Goal: Transaction & Acquisition: Purchase product/service

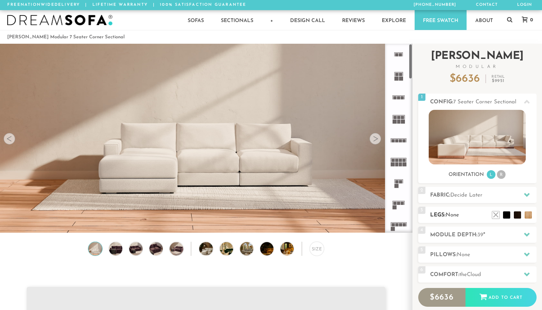
click at [502, 218] on ul at bounding box center [511, 212] width 43 height 11
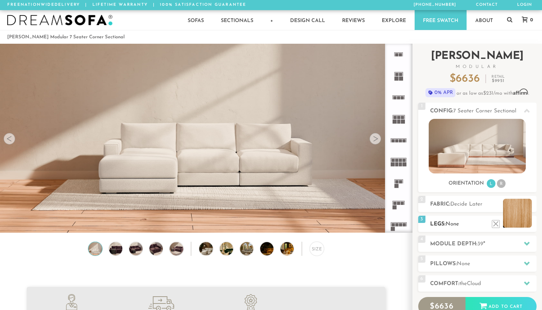
scroll to position [8004, 537]
click at [530, 225] on li at bounding box center [517, 212] width 29 height 29
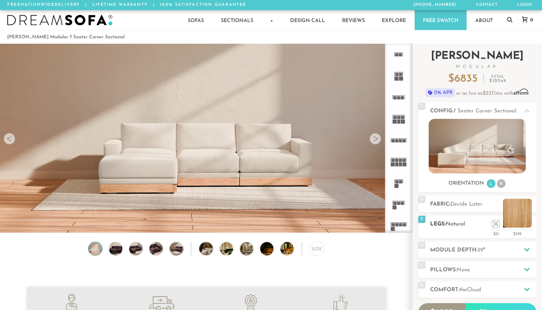
click at [526, 223] on li at bounding box center [517, 212] width 29 height 29
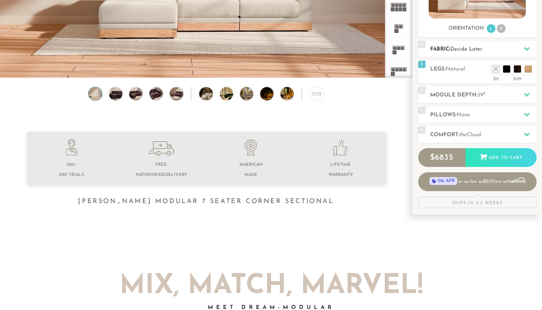
scroll to position [155, 0]
click at [497, 50] on h2 "Fabric: Decide Later" at bounding box center [483, 49] width 106 height 8
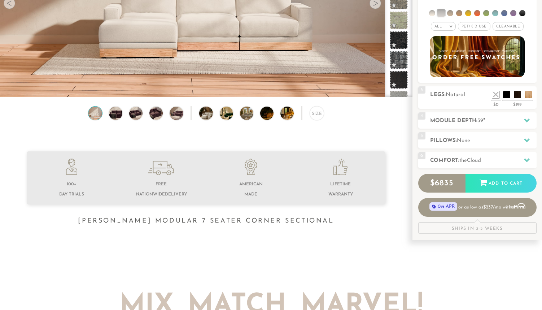
scroll to position [0, 0]
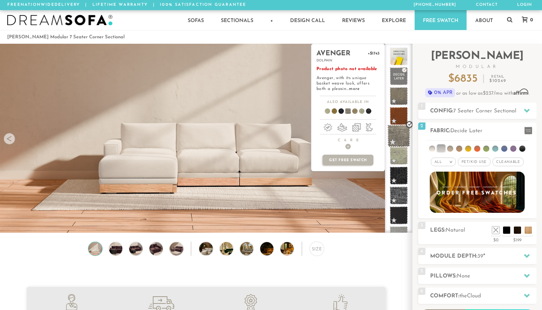
click at [396, 139] on span at bounding box center [399, 135] width 23 height 23
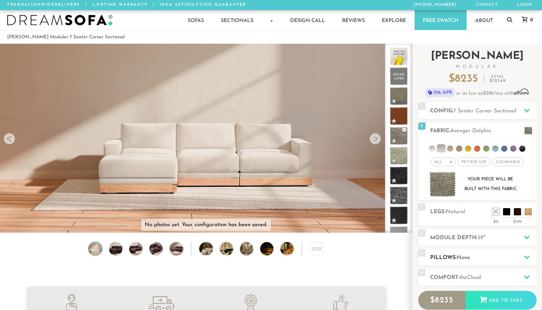
scroll to position [156, 0]
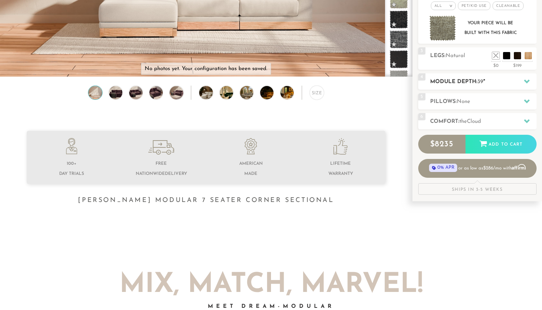
click at [488, 79] on h2 "Module Depth: 39 "" at bounding box center [483, 82] width 106 height 8
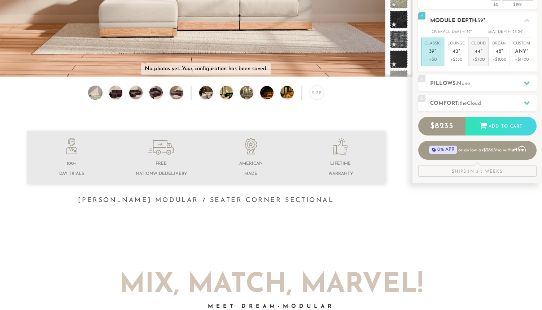
click at [474, 57] on p "+$700" at bounding box center [478, 59] width 14 height 6
click at [488, 79] on h2 "Pillows: None" at bounding box center [483, 83] width 106 height 8
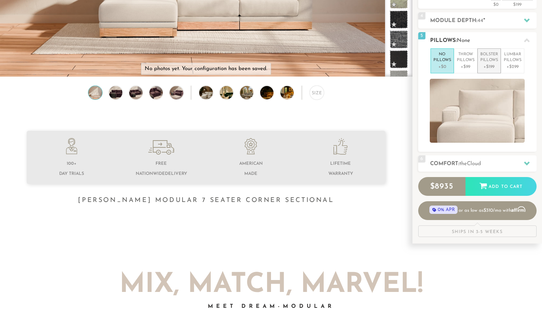
click at [484, 66] on p "+$199" at bounding box center [489, 67] width 18 height 6
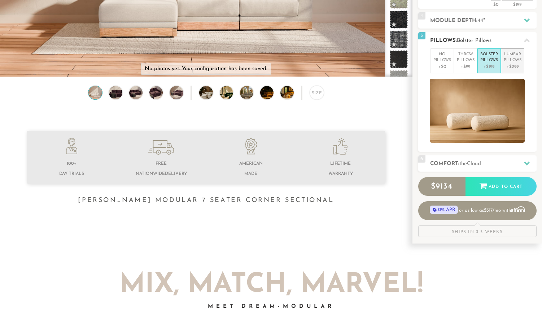
click at [502, 62] on li "Lumbar Pillows +$299" at bounding box center [512, 60] width 23 height 25
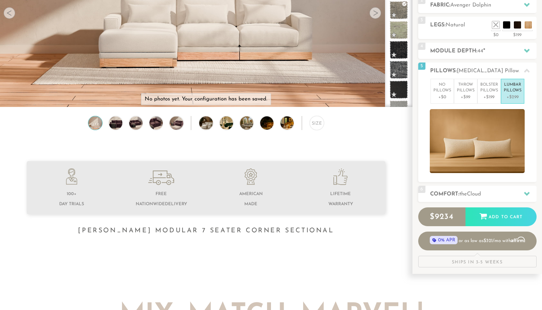
scroll to position [275, 0]
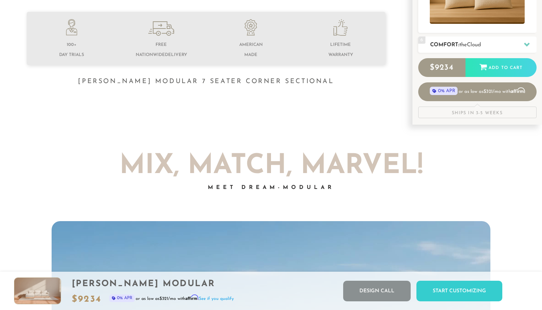
click at [464, 45] on span "the" at bounding box center [463, 44] width 8 height 5
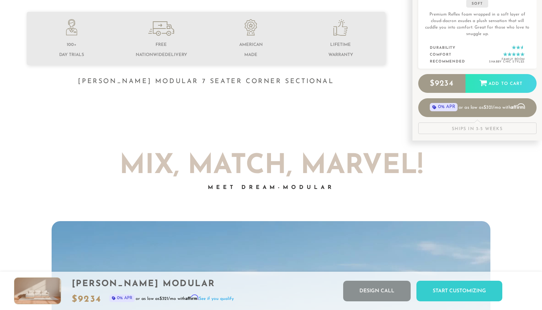
scroll to position [84, 0]
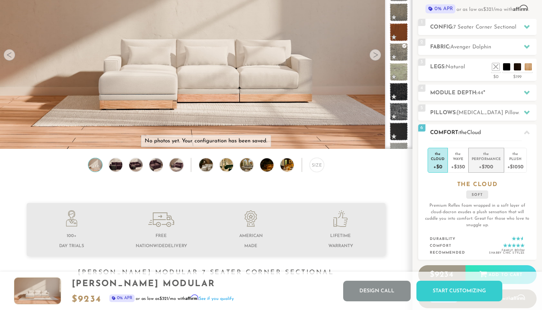
click at [482, 158] on div "Performance" at bounding box center [486, 158] width 29 height 5
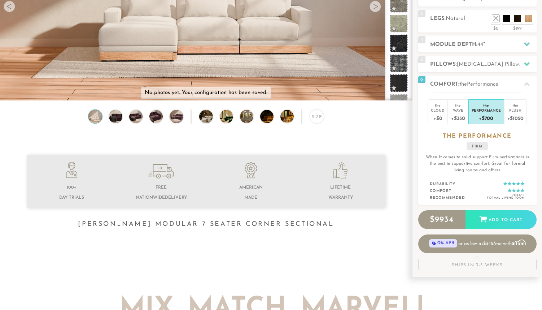
scroll to position [99, 0]
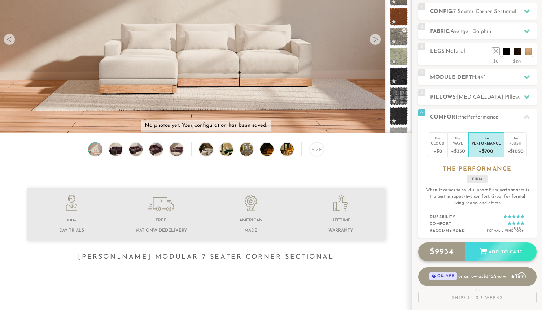
click at [453, 249] on div "$ 9934 Add to Cart" at bounding box center [477, 251] width 118 height 19
